Goal: Information Seeking & Learning: Learn about a topic

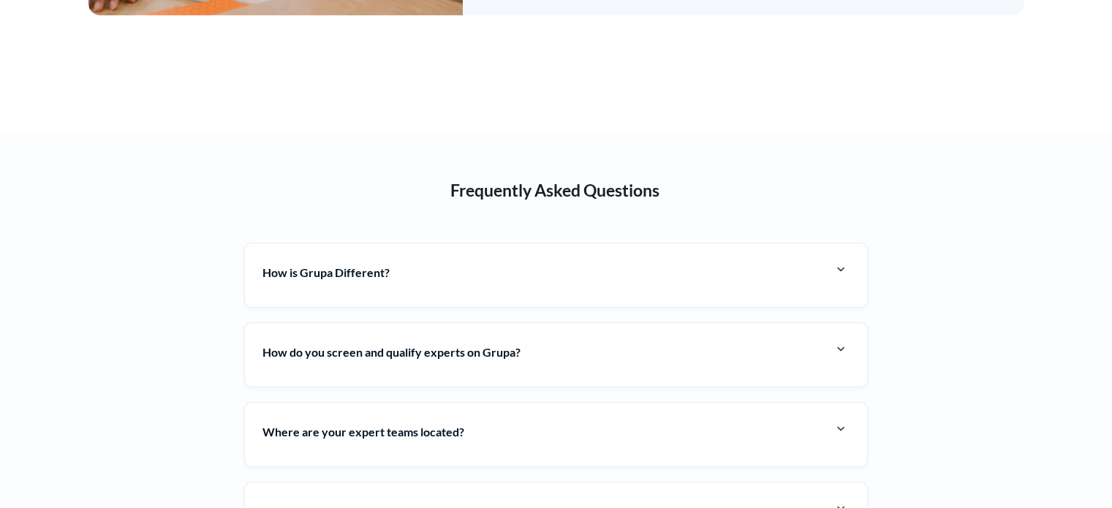
scroll to position [5335, 0]
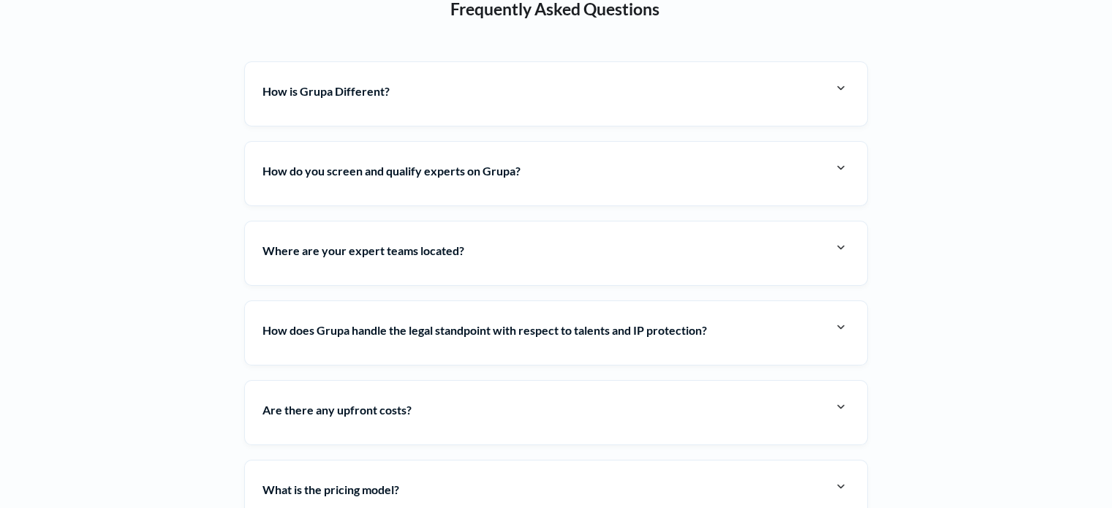
click at [678, 162] on h4 "How do you screen and qualify experts on Grupa?" at bounding box center [546, 170] width 569 height 23
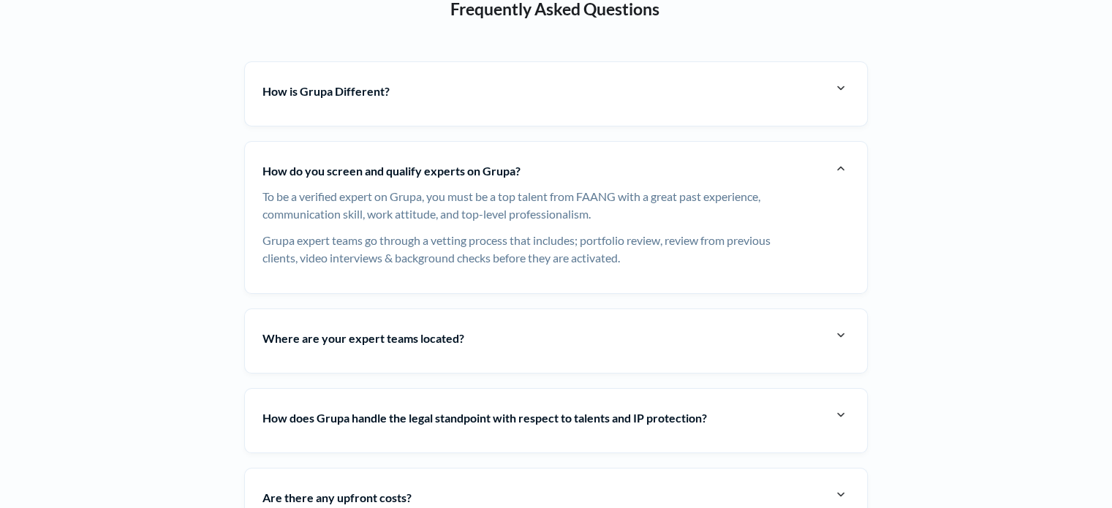
click at [678, 162] on h4 "How do you screen and qualify experts on Grupa?" at bounding box center [546, 170] width 569 height 23
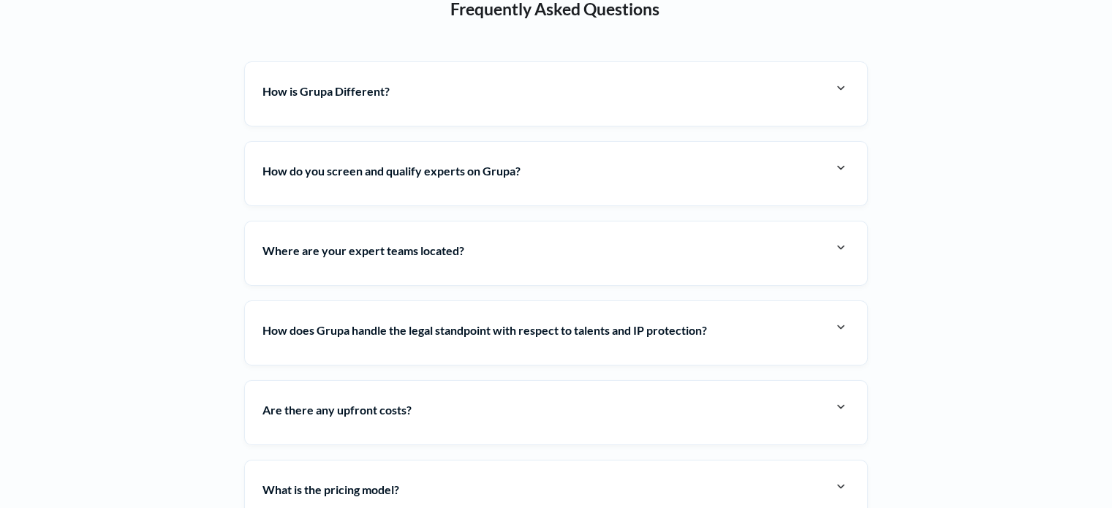
click at [620, 262] on div "Where are your expert teams located? The expert teams on Grupa are currently lo…" at bounding box center [555, 253] width 623 height 65
click at [629, 251] on h4 "Where are your expert teams located?" at bounding box center [546, 250] width 569 height 23
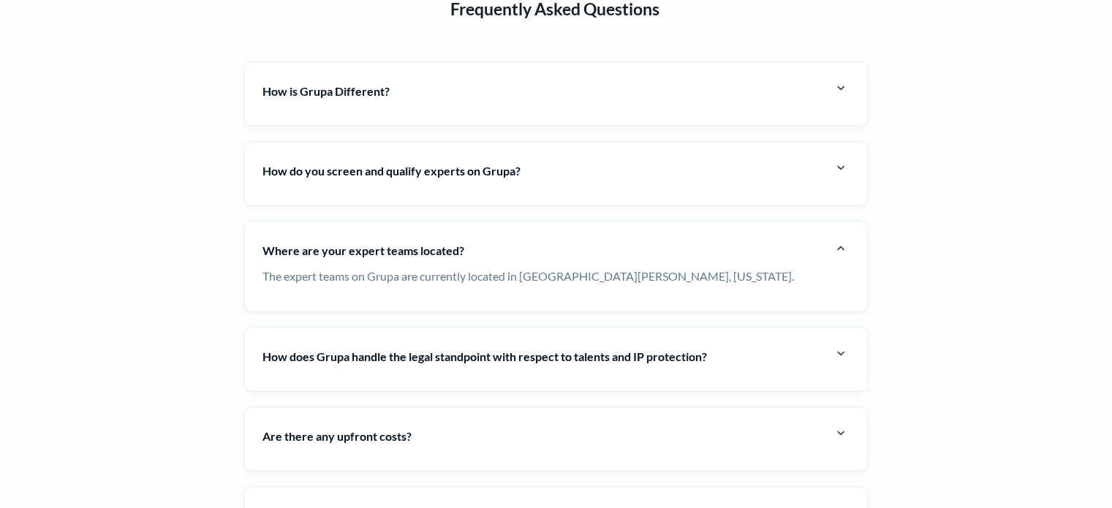
click at [631, 251] on h4 "Where are your expert teams located?" at bounding box center [546, 250] width 569 height 23
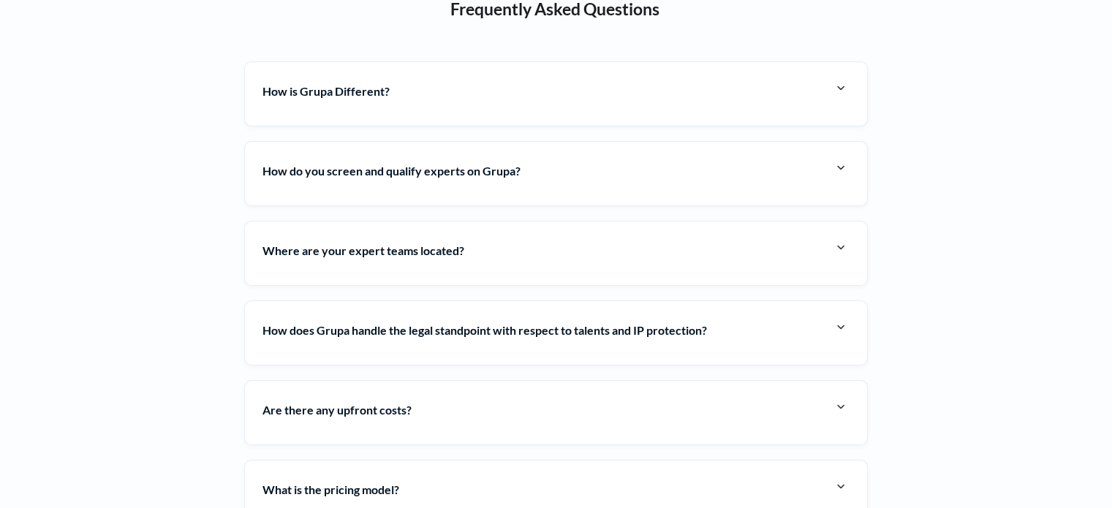
click at [613, 324] on strong "How does Grupa handle the legal standpoint with respect to talents and IP prote…" at bounding box center [484, 330] width 444 height 14
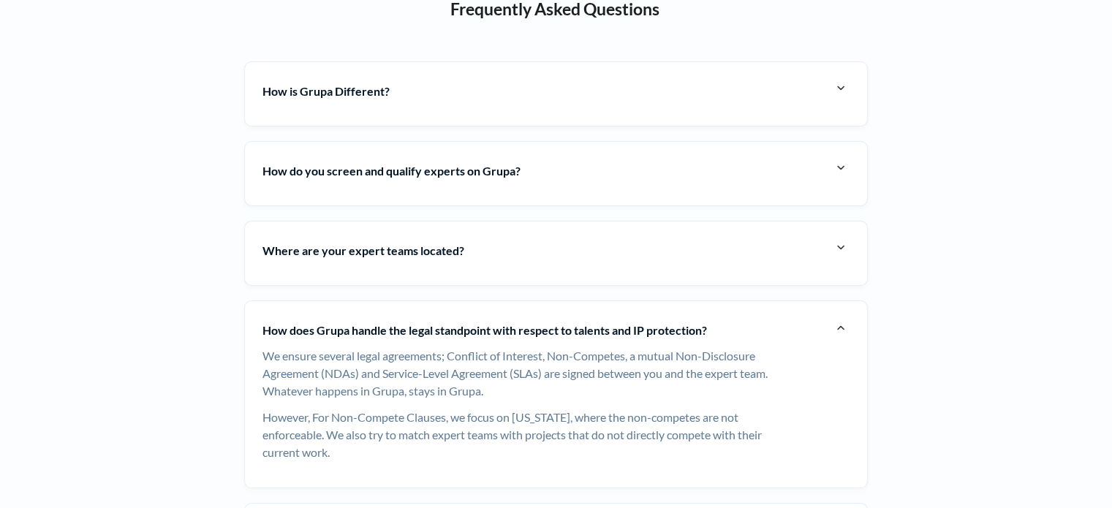
click at [609, 324] on strong "How does Grupa handle the legal standpoint with respect to talents and IP prote…" at bounding box center [484, 330] width 444 height 14
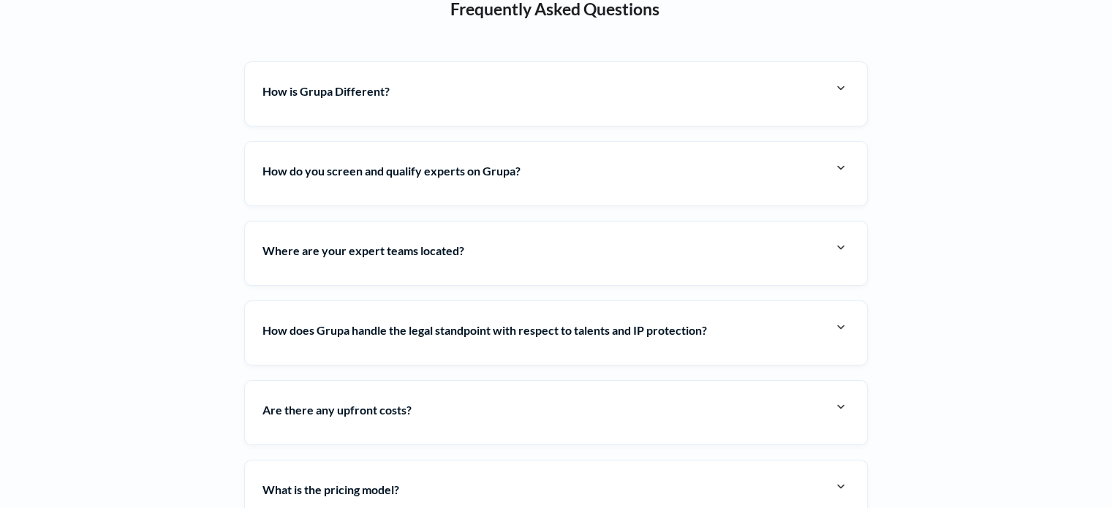
click at [549, 400] on h4 "Are there any upfront costs?" at bounding box center [546, 409] width 569 height 23
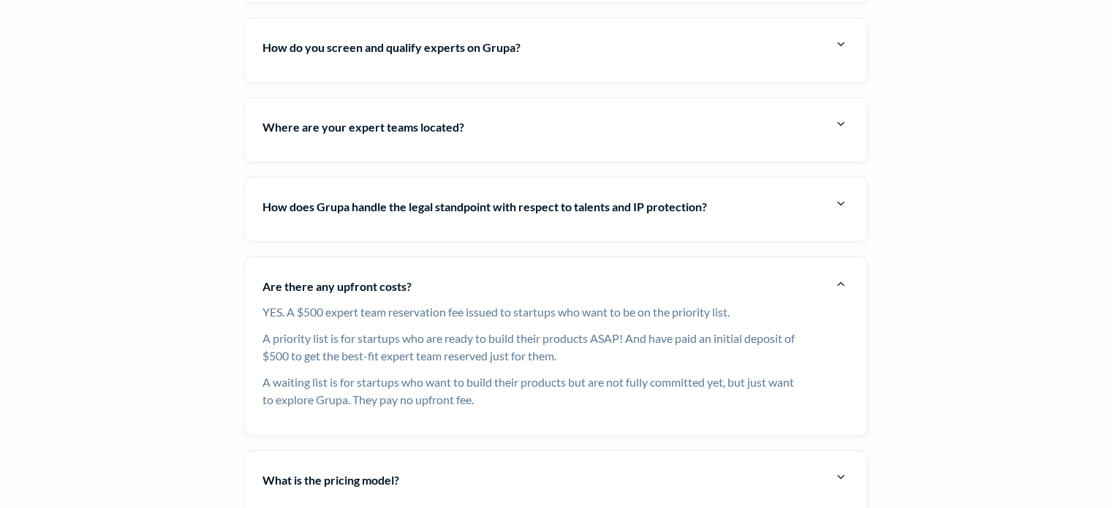
scroll to position [5554, 0]
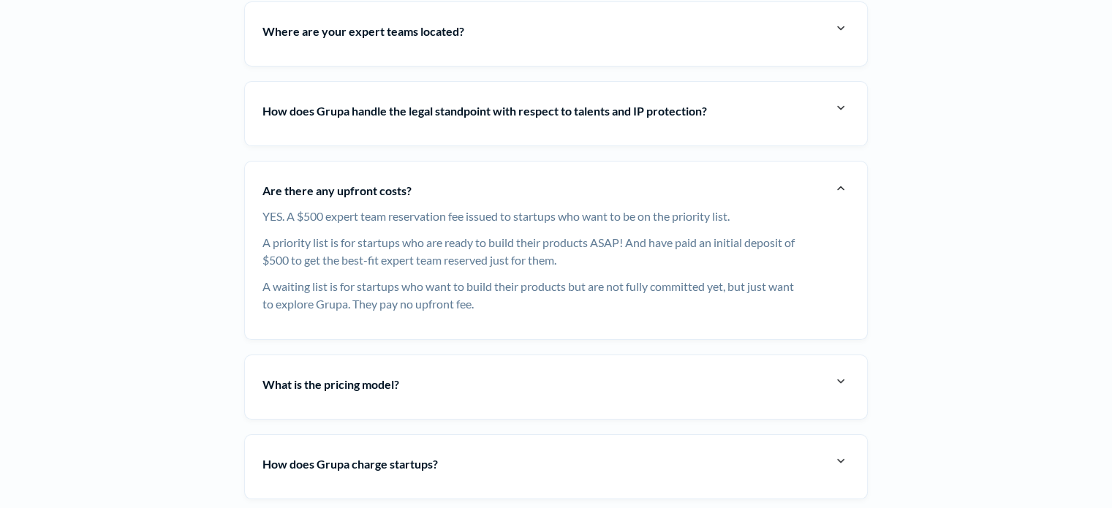
click at [572, 181] on h4 "Are there any upfront costs?" at bounding box center [546, 190] width 569 height 23
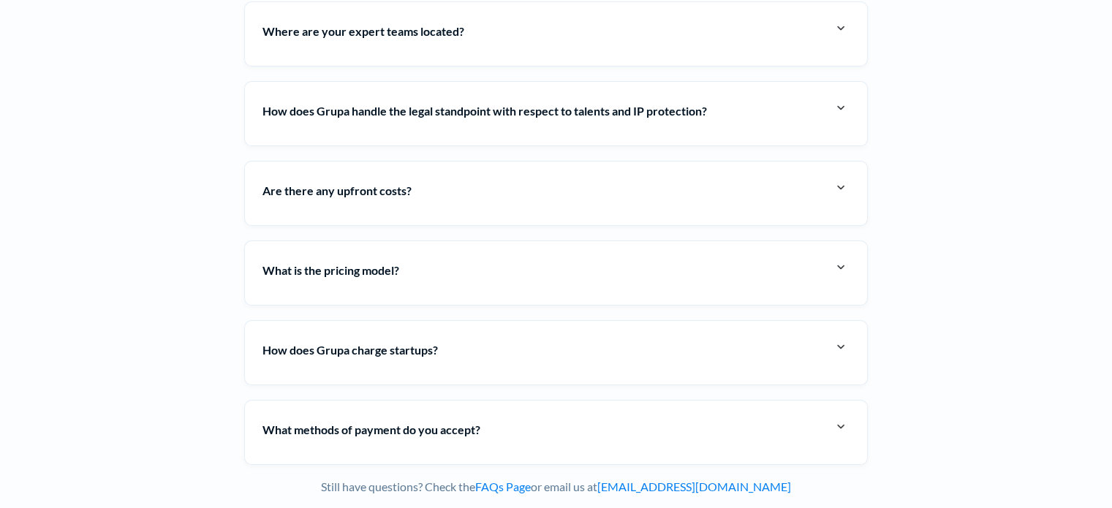
click at [569, 237] on div "How is Grupa Different? You don’t have to outsource! You get embedded teams who…" at bounding box center [555, 160] width 623 height 637
click at [582, 284] on div "What is the pricing model? The compensation model between startups and expert t…" at bounding box center [555, 272] width 623 height 65
click at [592, 274] on h4 "What is the pricing model?" at bounding box center [546, 270] width 569 height 23
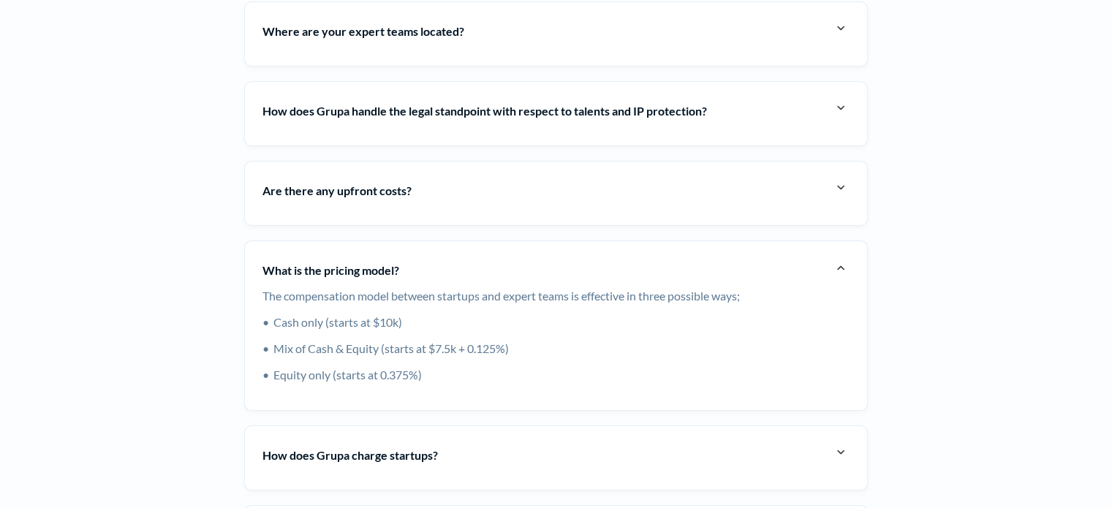
click at [538, 262] on h4 "What is the pricing model?" at bounding box center [546, 270] width 569 height 23
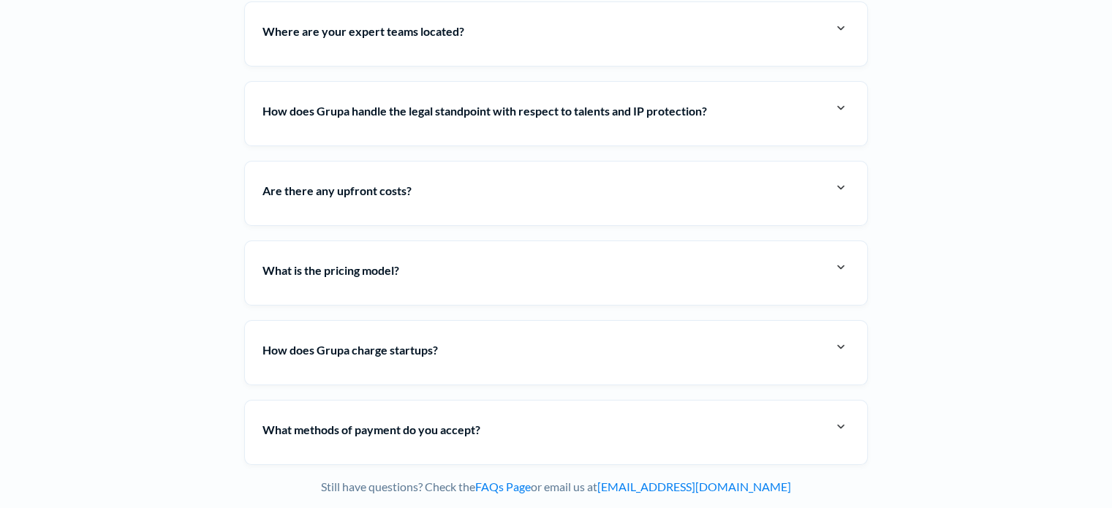
click at [507, 324] on div "How does Grupa charge startups? Grupa operates in a recurring subscription mode…" at bounding box center [555, 352] width 623 height 65
click at [500, 347] on h4 "How does Grupa charge startups?" at bounding box center [546, 349] width 569 height 23
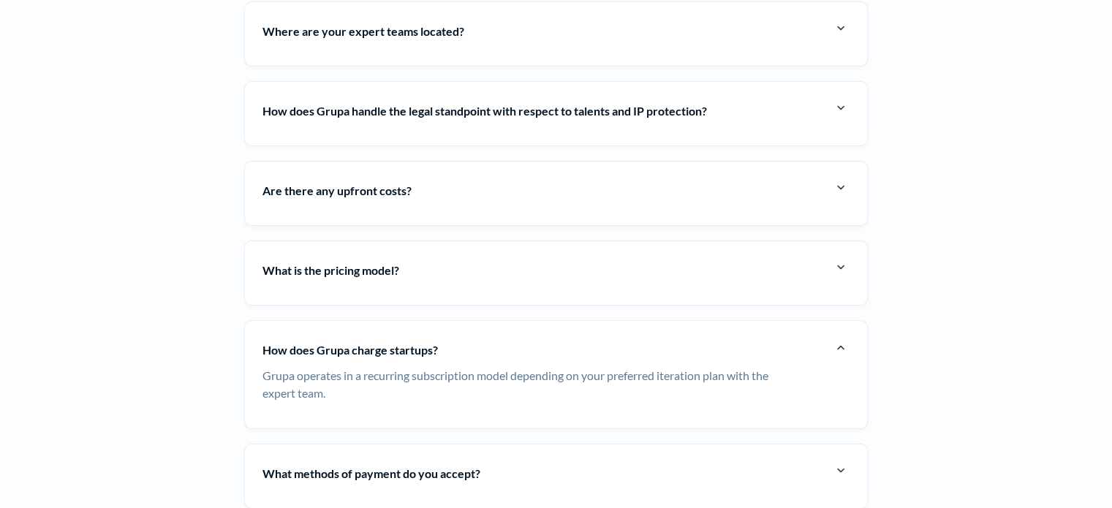
click at [546, 345] on h4 "How does Grupa charge startups?" at bounding box center [546, 349] width 569 height 23
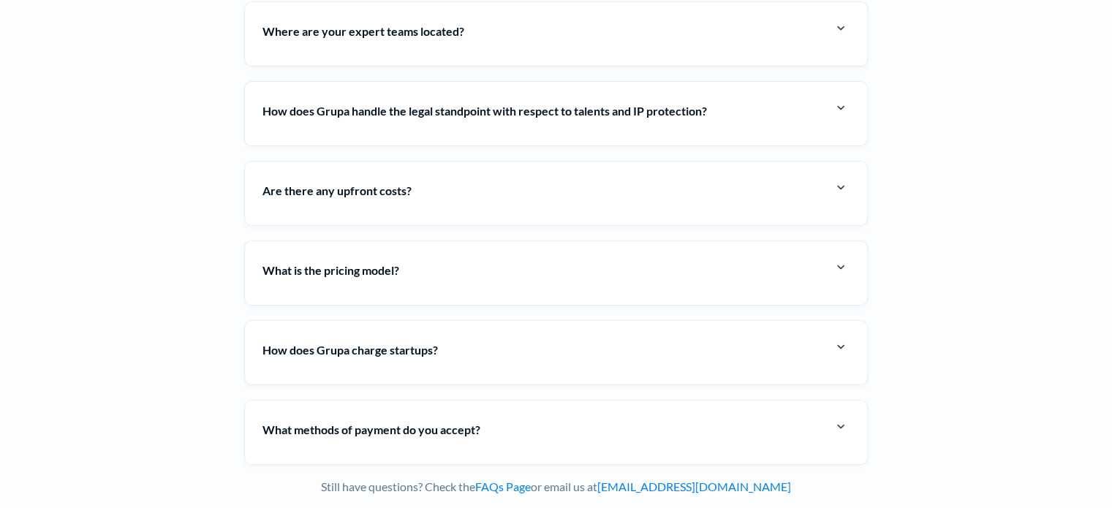
click at [558, 424] on h4 "What methods of payment do you accept?" at bounding box center [546, 429] width 569 height 23
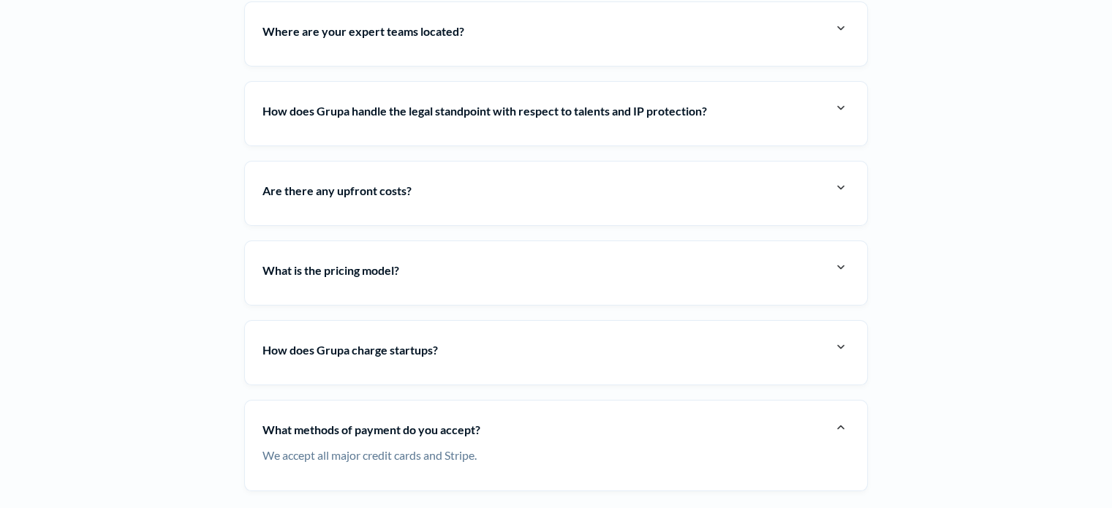
click at [558, 424] on h4 "What methods of payment do you accept?" at bounding box center [546, 429] width 569 height 23
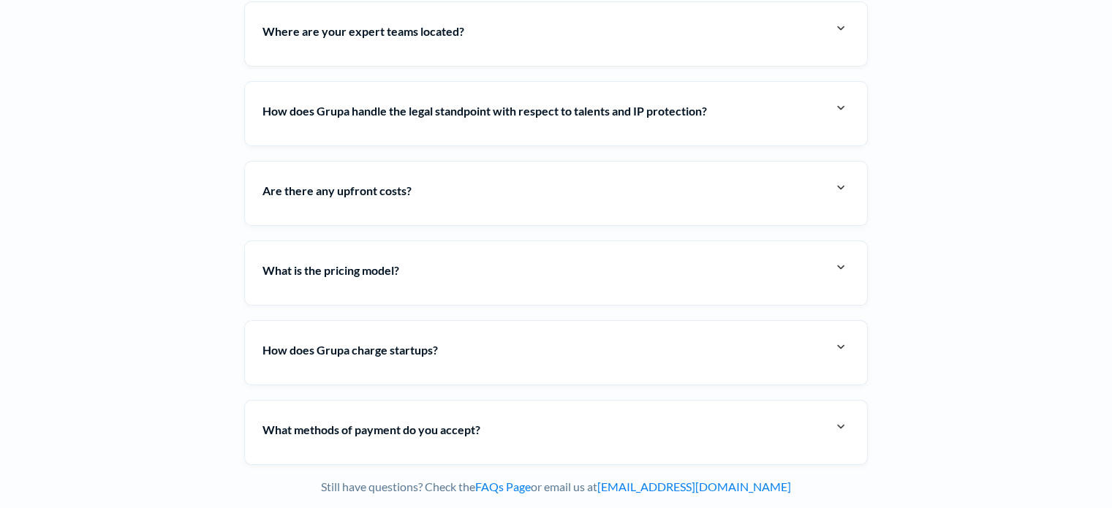
click at [596, 285] on div "What is the pricing model? The compensation model between startups and expert t…" at bounding box center [555, 272] width 623 height 65
click at [609, 262] on h4 "What is the pricing model?" at bounding box center [546, 270] width 569 height 23
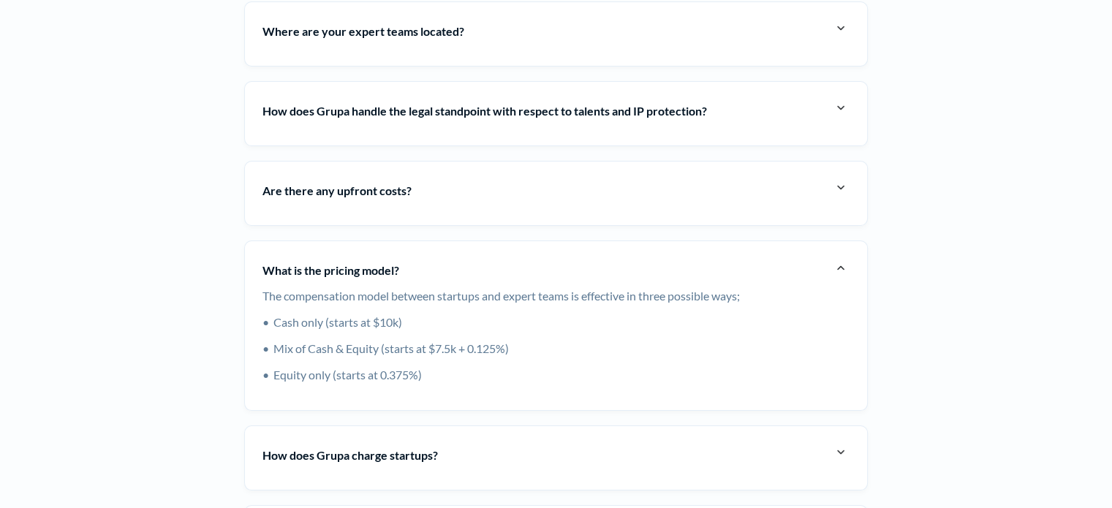
click at [597, 272] on h4 "What is the pricing model?" at bounding box center [546, 270] width 569 height 23
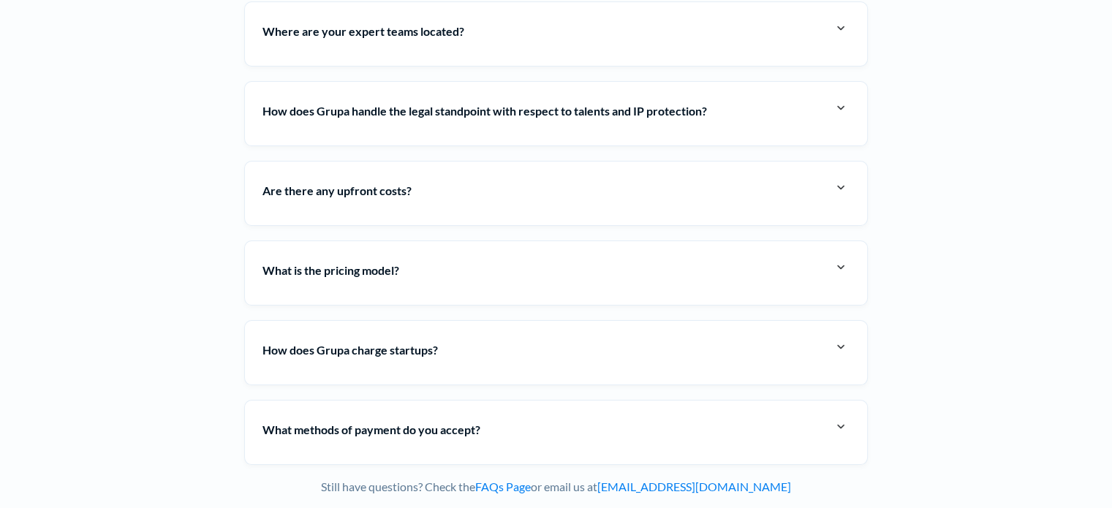
click at [566, 205] on div "Are there any upfront costs? YES. A $500 expert team reservation fee issued to …" at bounding box center [555, 193] width 623 height 65
click at [580, 172] on div "Are there any upfront costs? YES. A $500 expert team reservation fee issued to …" at bounding box center [555, 193] width 623 height 65
click at [577, 179] on h4 "Are there any upfront costs?" at bounding box center [546, 190] width 569 height 23
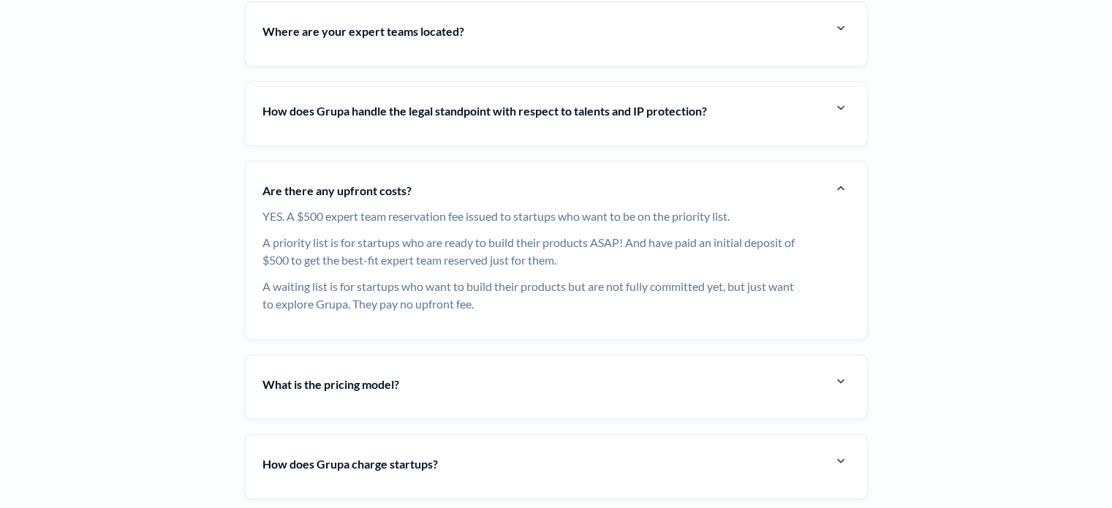
click at [486, 182] on h4 "Are there any upfront costs?" at bounding box center [546, 190] width 569 height 23
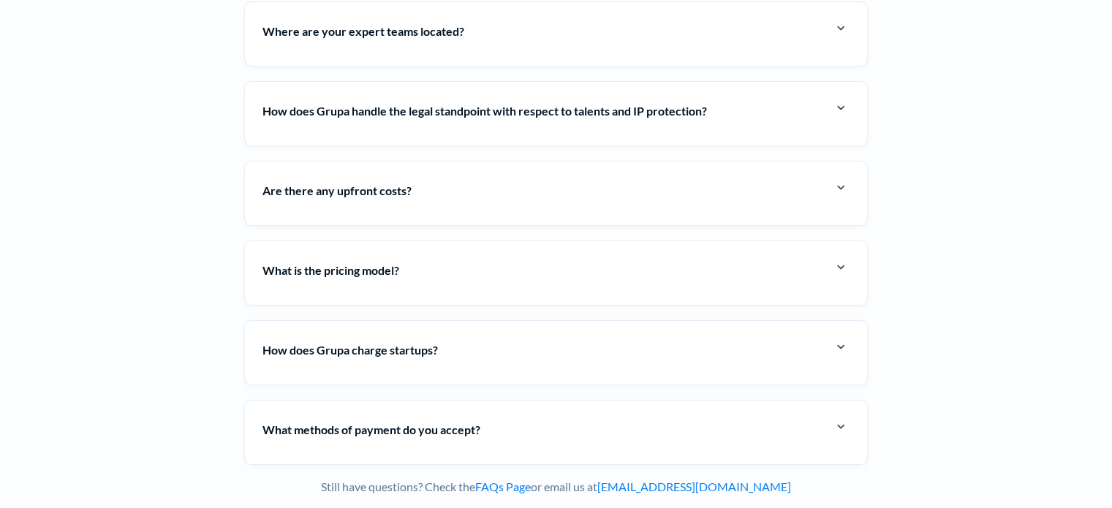
click at [526, 110] on strong "How does Grupa handle the legal standpoint with respect to talents and IP prote…" at bounding box center [484, 111] width 444 height 14
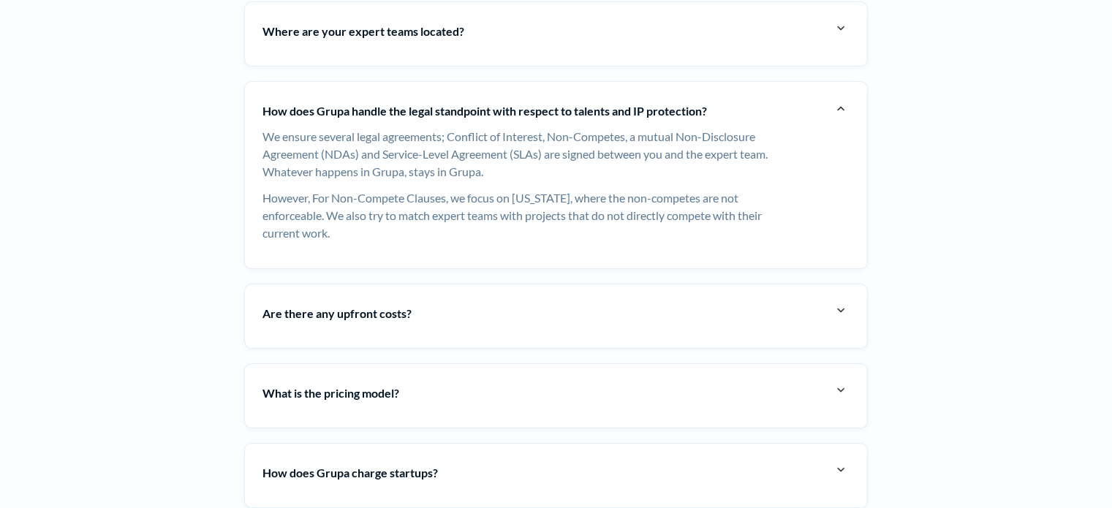
click at [526, 110] on strong "How does Grupa handle the legal standpoint with respect to talents and IP prote…" at bounding box center [484, 111] width 444 height 14
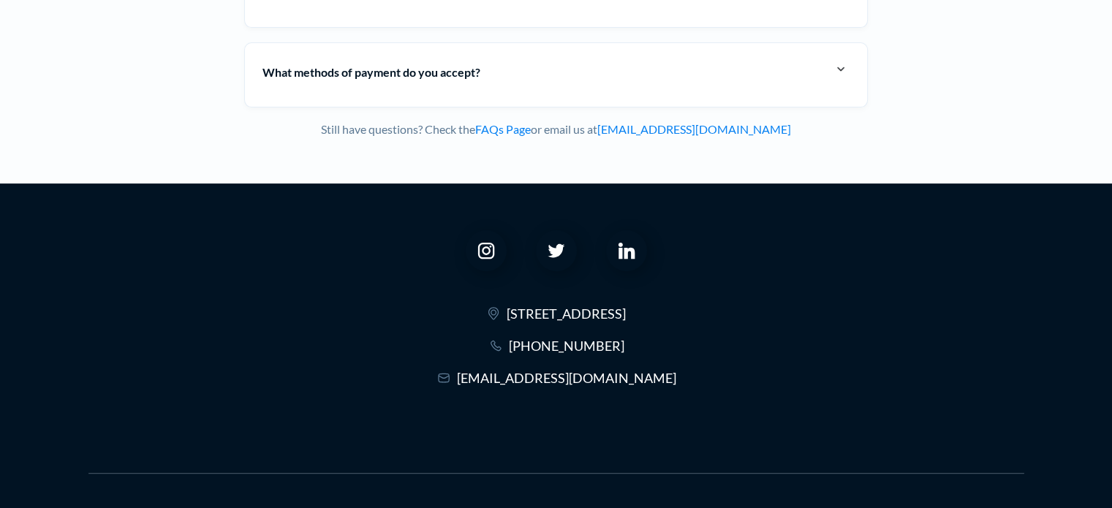
scroll to position [5970, 0]
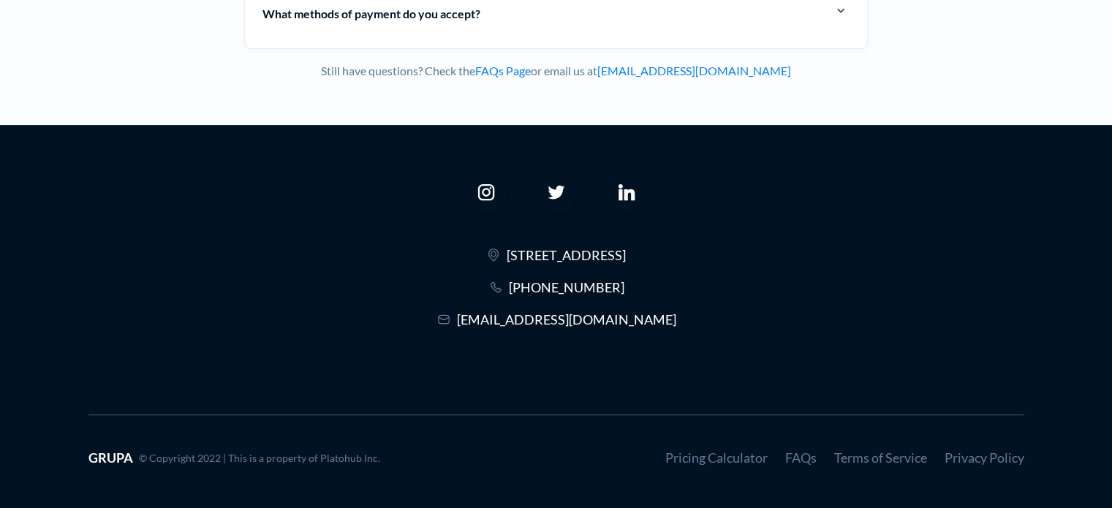
click at [791, 452] on link "FAQs" at bounding box center [800, 457] width 31 height 16
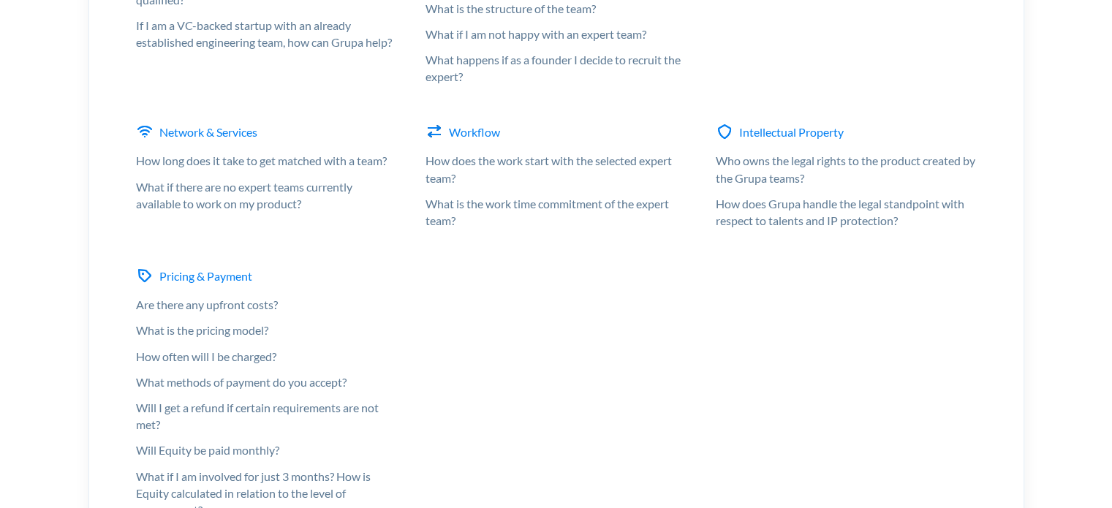
scroll to position [585, 0]
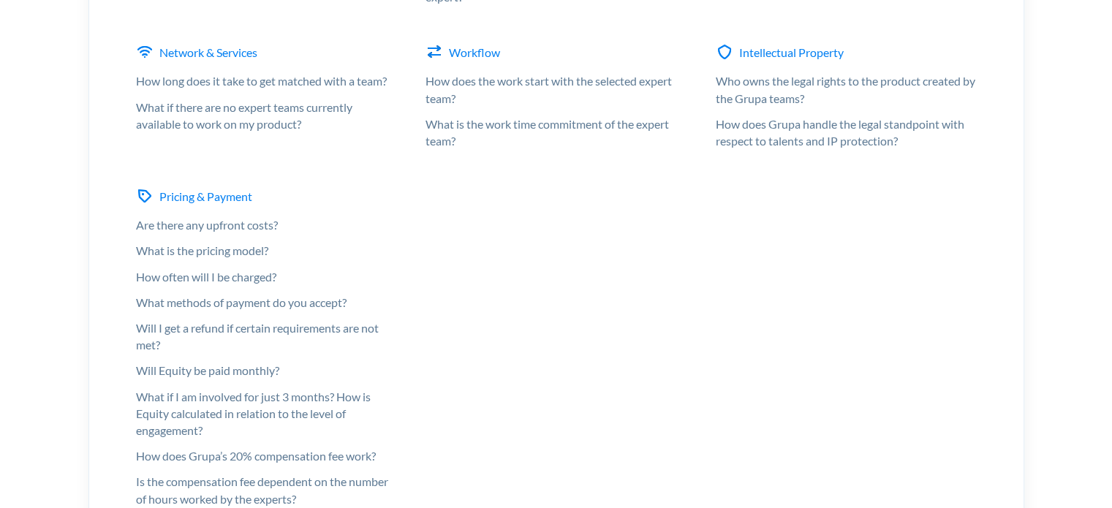
click at [193, 233] on div "Are there any upfront costs?" at bounding box center [266, 224] width 261 height 17
click at [202, 205] on div "Pricing & Payment" at bounding box center [205, 196] width 93 height 17
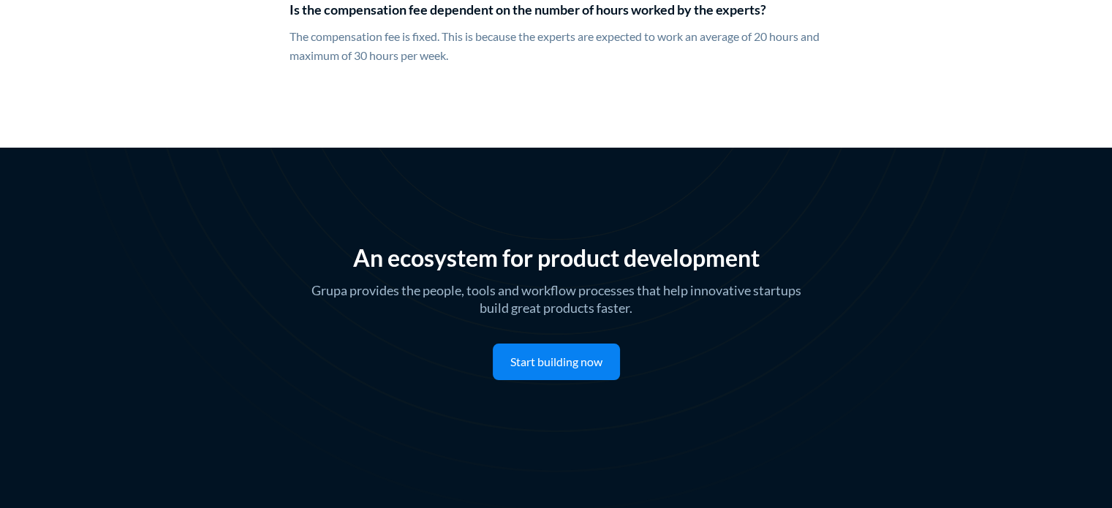
scroll to position [5536, 0]
